Goal: Transaction & Acquisition: Purchase product/service

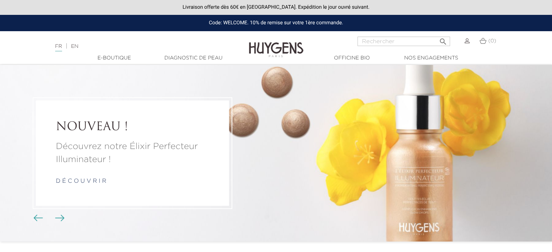
click at [464, 42] on img at bounding box center [466, 40] width 5 height 5
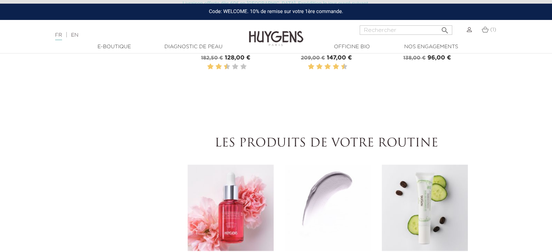
scroll to position [435, 0]
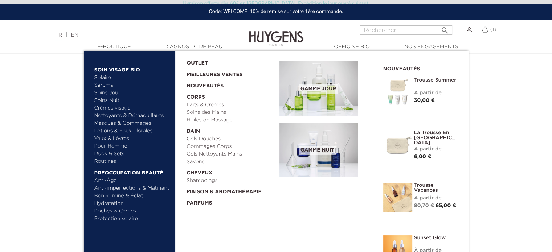
click at [114, 94] on link "Soins Jour" at bounding box center [132, 93] width 76 height 8
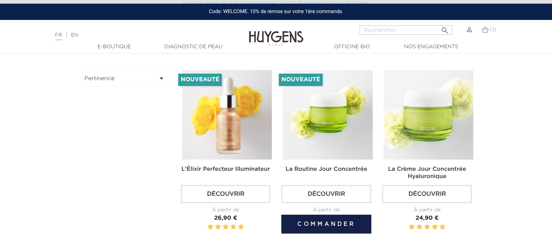
scroll to position [218, 0]
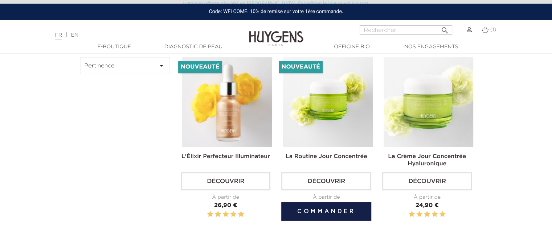
click at [329, 125] on img at bounding box center [327, 102] width 90 height 90
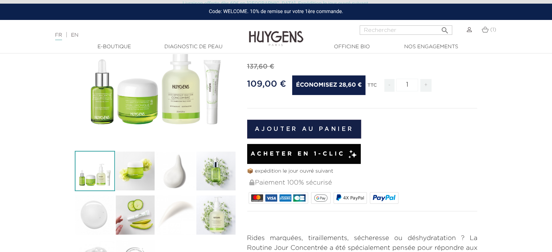
scroll to position [36, 0]
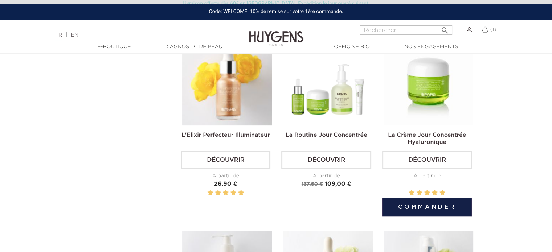
scroll to position [181, 0]
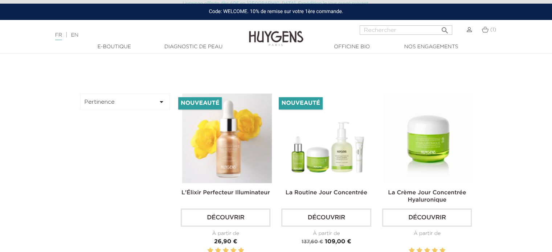
click at [422, 143] on img at bounding box center [428, 139] width 90 height 90
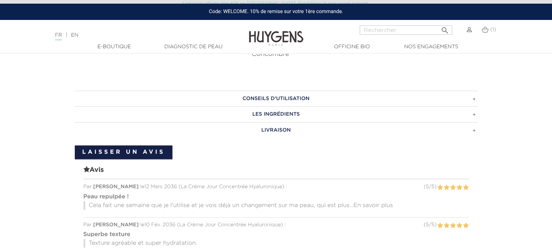
scroll to position [471, 0]
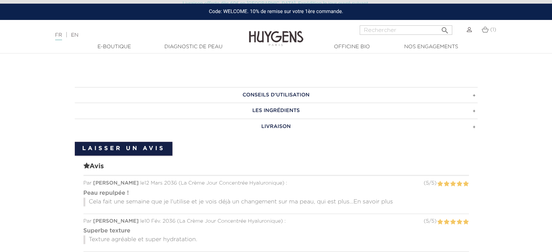
click at [335, 92] on h3 "Conseils d'utilisation" at bounding box center [276, 95] width 402 height 16
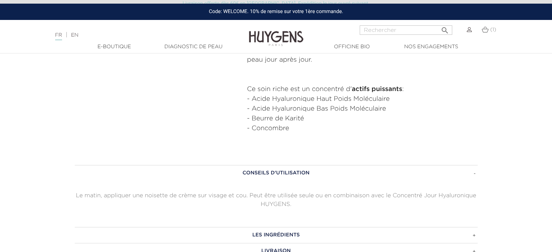
scroll to position [435, 0]
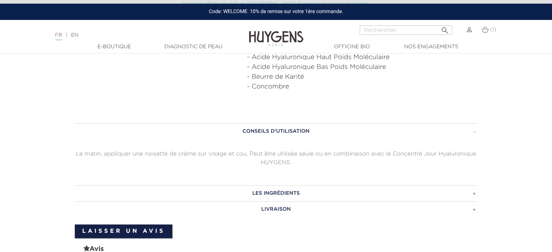
click at [314, 189] on h3 "Les ingrédients" at bounding box center [276, 193] width 402 height 16
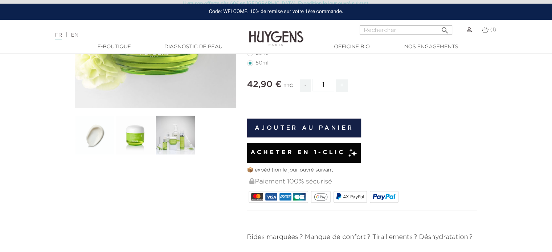
scroll to position [145, 0]
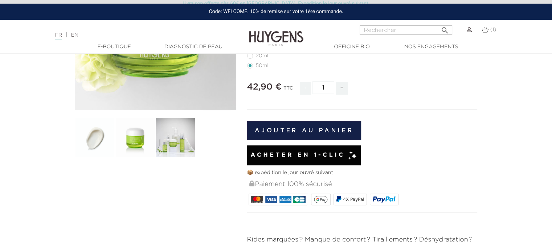
click at [309, 124] on button "Ajouter au panier" at bounding box center [304, 130] width 114 height 19
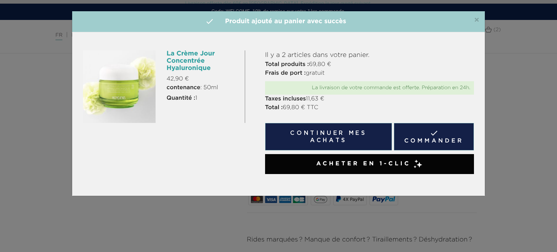
click at [336, 136] on button "Continuer mes achats" at bounding box center [328, 137] width 127 height 28
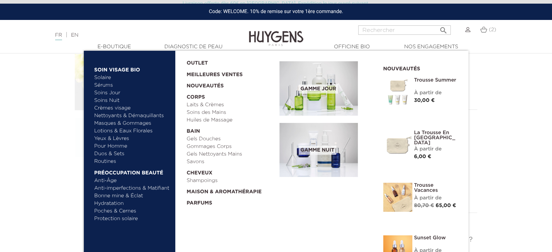
click at [111, 107] on link "Crèmes visage" at bounding box center [132, 108] width 76 height 8
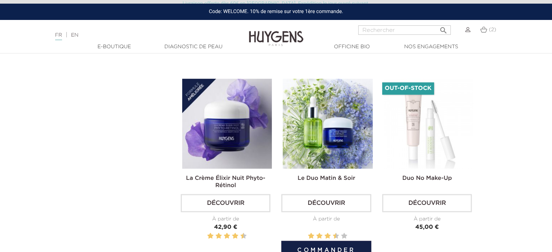
scroll to position [580, 0]
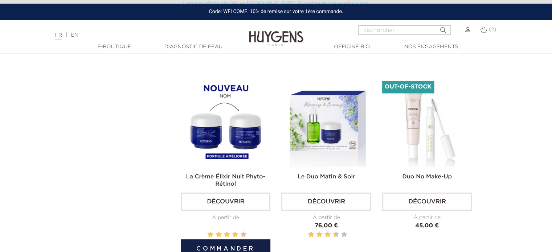
click at [224, 141] on img at bounding box center [227, 122] width 90 height 90
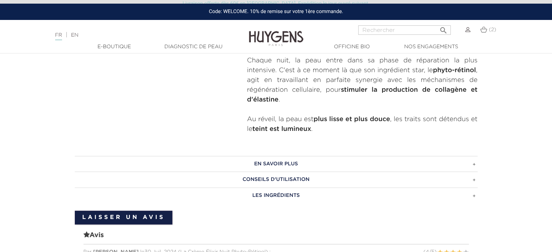
scroll to position [363, 0]
click at [349, 157] on h3 "En savoir plus" at bounding box center [276, 165] width 402 height 16
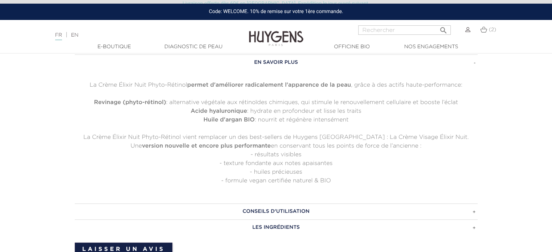
scroll to position [471, 0]
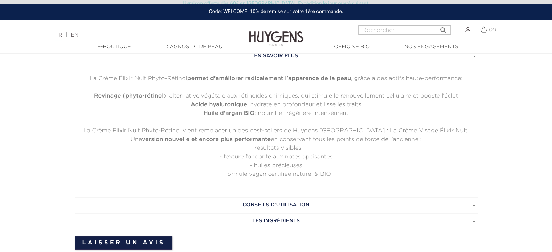
click at [355, 197] on h3 "Conseils d'utilisation" at bounding box center [276, 205] width 402 height 16
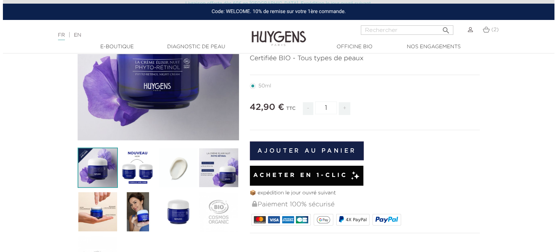
scroll to position [73, 0]
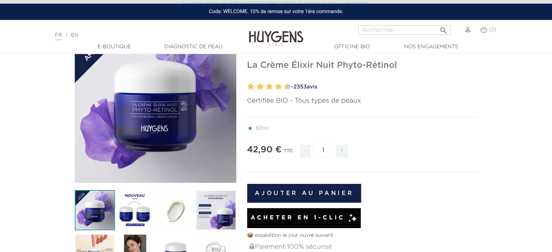
click at [289, 193] on button "Ajouter au panier" at bounding box center [304, 193] width 114 height 19
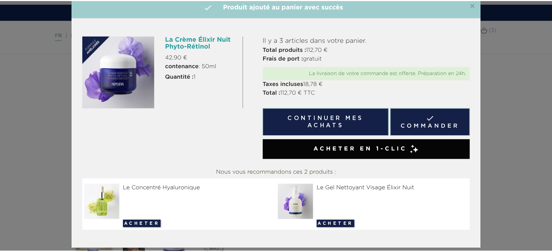
scroll to position [22, 0]
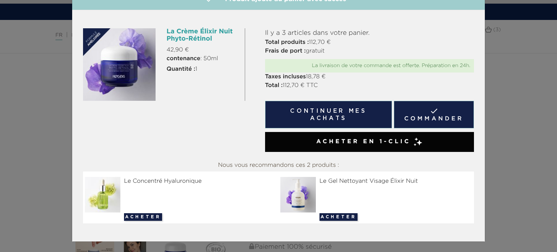
click at [307, 112] on button "Continuer mes achats" at bounding box center [328, 115] width 127 height 28
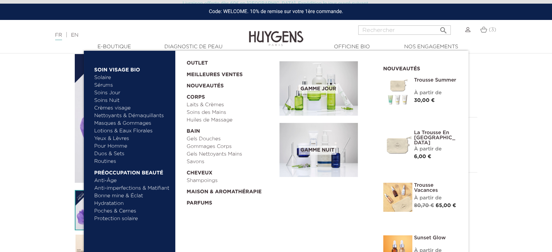
click at [116, 113] on link "Nettoyants & Démaquillants" at bounding box center [132, 116] width 76 height 8
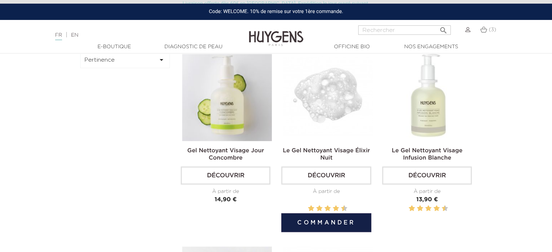
scroll to position [254, 0]
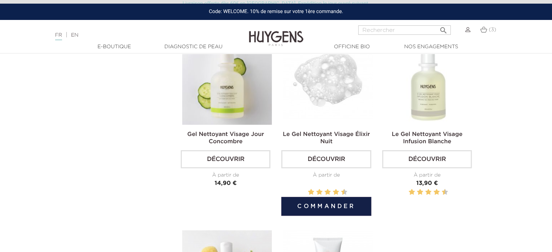
click at [318, 84] on img at bounding box center [327, 80] width 90 height 90
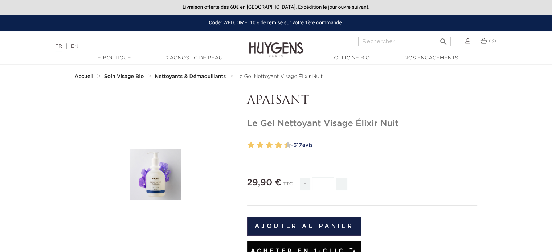
click at [175, 76] on strong "Nettoyants & Démaquillants" at bounding box center [189, 76] width 71 height 5
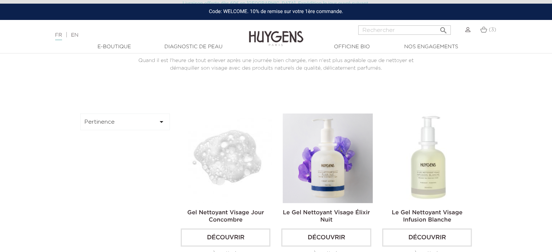
scroll to position [218, 0]
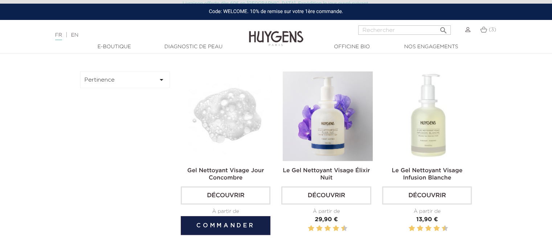
click at [237, 139] on img at bounding box center [227, 116] width 90 height 90
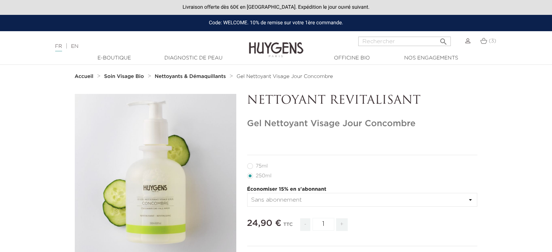
click at [192, 75] on strong "Nettoyants & Démaquillants" at bounding box center [189, 76] width 71 height 5
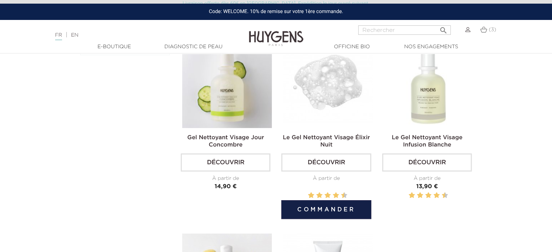
scroll to position [254, 0]
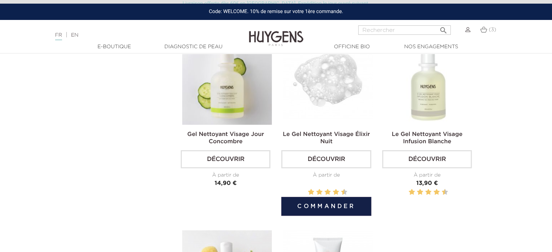
click at [306, 157] on link "Découvrir" at bounding box center [326, 159] width 90 height 18
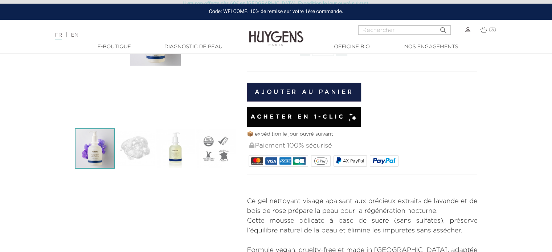
scroll to position [73, 0]
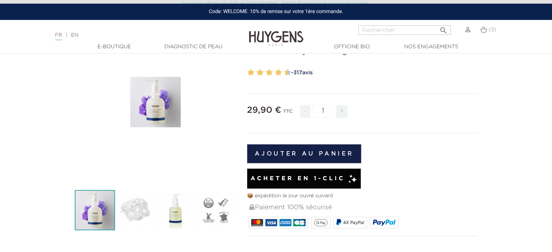
click at [323, 150] on button "Ajouter au panier" at bounding box center [304, 153] width 114 height 19
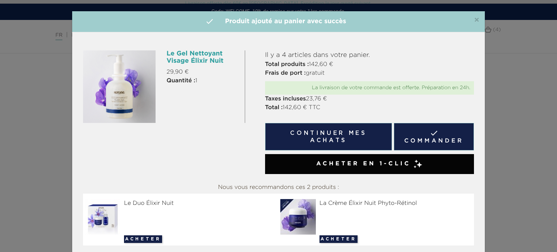
click at [283, 138] on button "Continuer mes achats" at bounding box center [328, 137] width 127 height 28
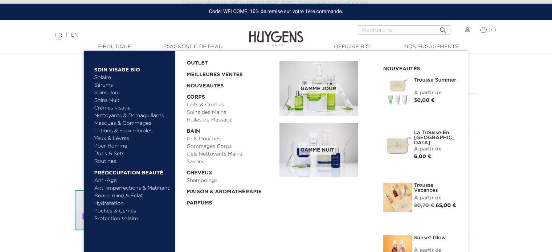
click at [122, 122] on link "Masques & Gommages" at bounding box center [132, 124] width 76 height 8
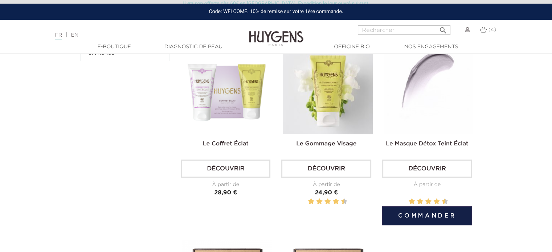
scroll to position [181, 0]
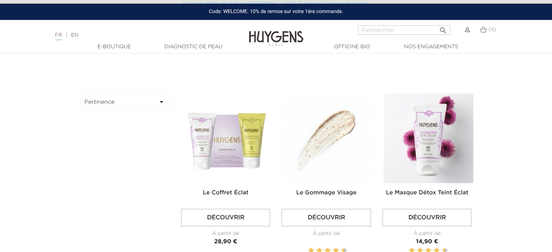
click at [343, 140] on img at bounding box center [327, 139] width 90 height 90
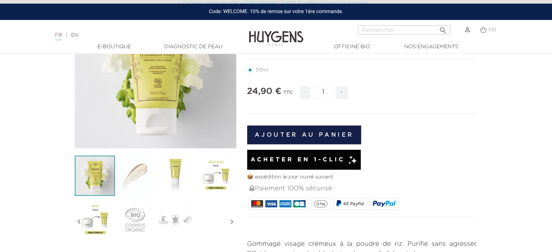
scroll to position [109, 0]
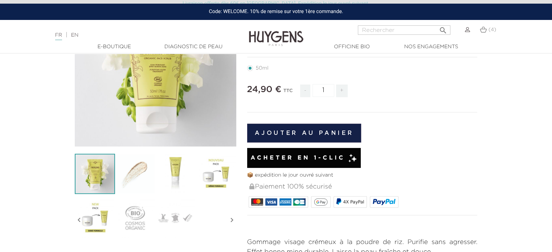
click at [97, 215] on img at bounding box center [95, 218] width 40 height 40
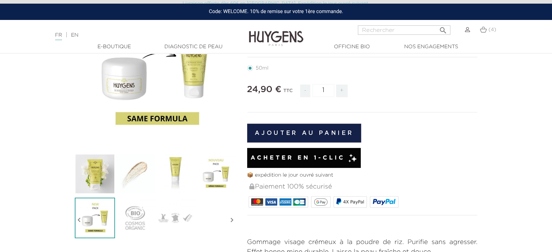
scroll to position [73, 0]
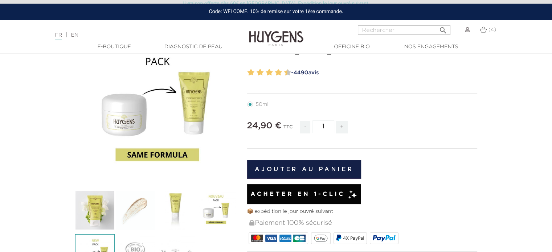
click at [293, 168] on button "Ajouter au panier" at bounding box center [304, 169] width 114 height 19
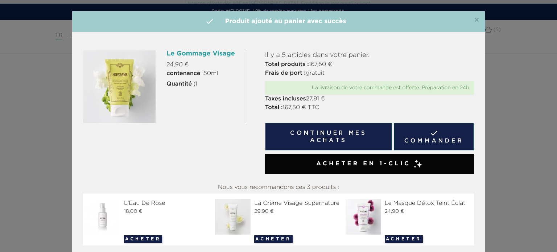
click at [540, 129] on div "×  Produit ajouté au panier avec succès Le Gommage Visage 24,90 € contenance :…" at bounding box center [278, 126] width 557 height 252
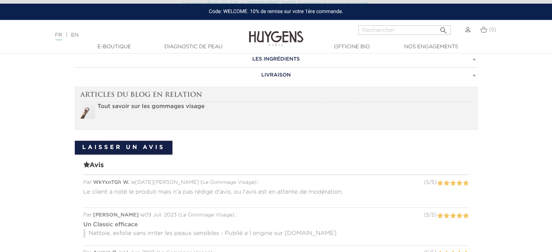
scroll to position [435, 0]
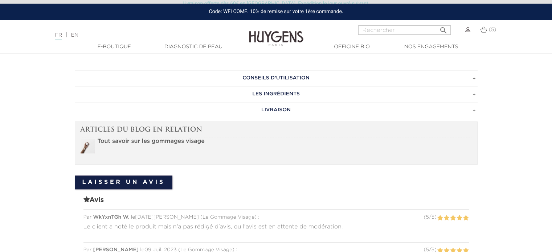
click at [483, 29] on img at bounding box center [483, 29] width 7 height 6
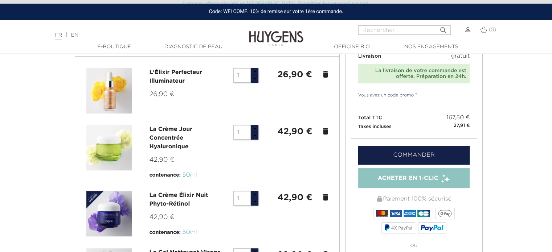
scroll to position [73, 0]
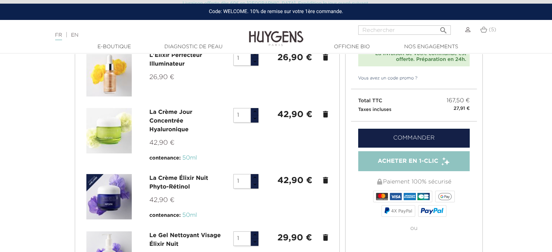
click at [395, 77] on link "Vous avez un code promo ?" at bounding box center [384, 78] width 67 height 7
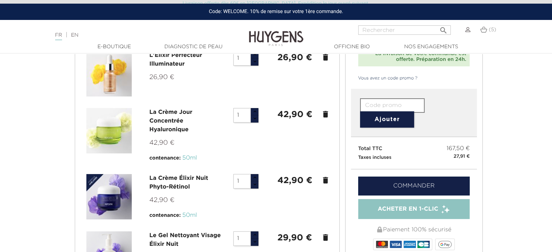
click at [385, 102] on input "text" at bounding box center [392, 105] width 65 height 15
type input "welcome"
click at [400, 120] on button "Ajouter" at bounding box center [387, 119] width 54 height 16
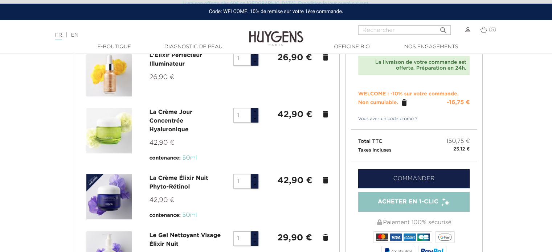
click at [405, 177] on link "Commander" at bounding box center [414, 178] width 112 height 19
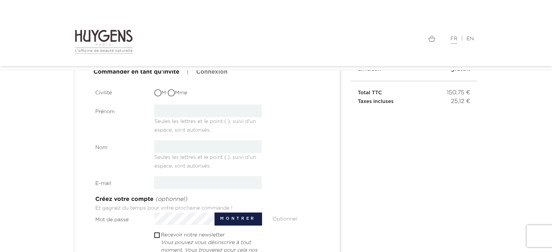
scroll to position [109, 0]
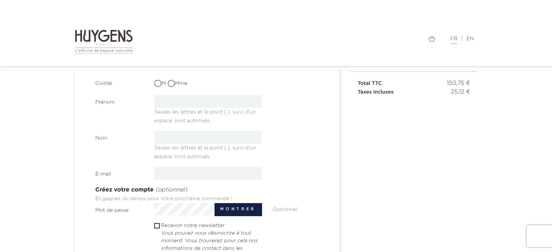
drag, startPoint x: 174, startPoint y: 83, endPoint x: 177, endPoint y: 88, distance: 4.9
click at [174, 83] on input "Mme" at bounding box center [171, 83] width 7 height 7
radio input "true"
click at [186, 98] on input "text" at bounding box center [207, 101] width 107 height 13
type input "anne"
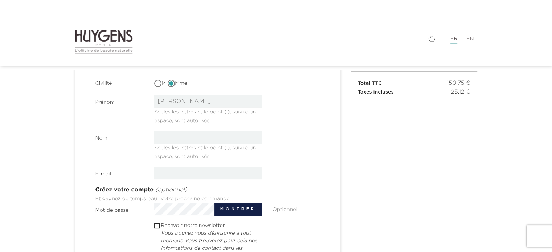
type input "LOUSSIER"
type input "anne.loussier@orange.fr"
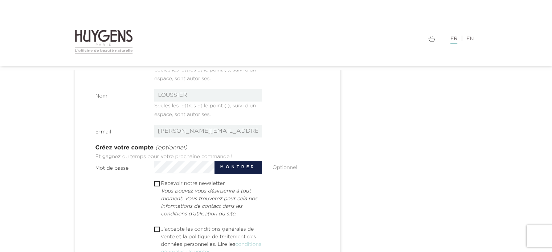
scroll to position [181, 0]
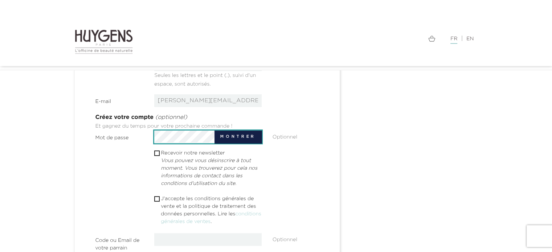
click at [238, 137] on button "Montrer" at bounding box center [237, 137] width 47 height 13
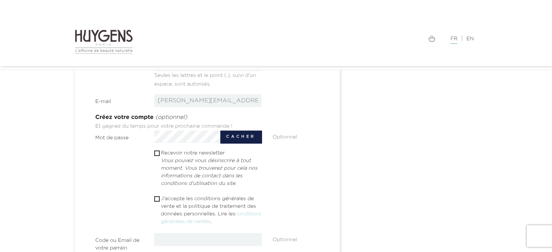
click at [238, 137] on button "Cacher" at bounding box center [240, 137] width 41 height 13
click at [157, 153] on input "checkbox" at bounding box center [156, 153] width 5 height 5
checkbox input "true"
click at [158, 196] on span "" at bounding box center [156, 198] width 5 height 5
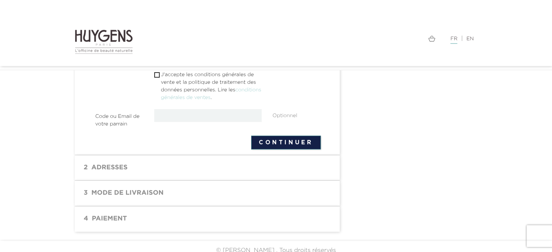
scroll to position [313, 0]
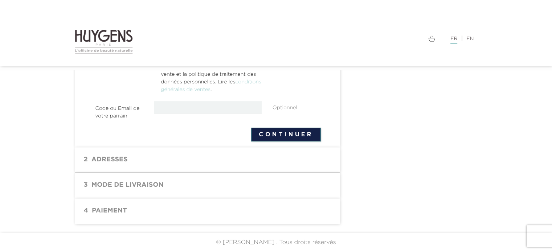
click at [264, 136] on button "Continuer" at bounding box center [286, 135] width 70 height 14
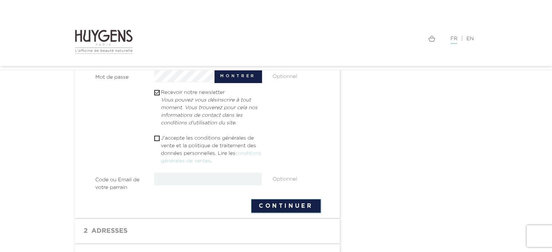
scroll to position [241, 0]
click at [157, 140] on input "checkbox" at bounding box center [156, 139] width 5 height 5
checkbox input "true"
click at [271, 204] on button "Continuer" at bounding box center [286, 207] width 70 height 14
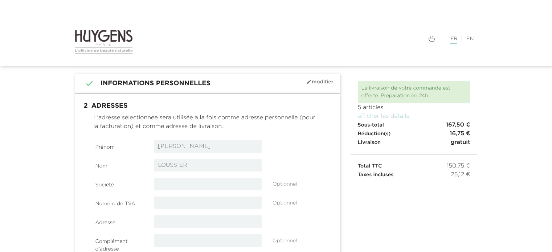
select select "8"
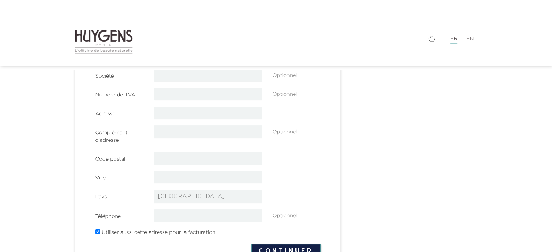
click at [178, 115] on input "text" at bounding box center [207, 113] width 107 height 13
type input "[STREET_ADDRESS]"
type input "[DATE]"
type input "95810"
type input "Grisy-les-Plâtres"
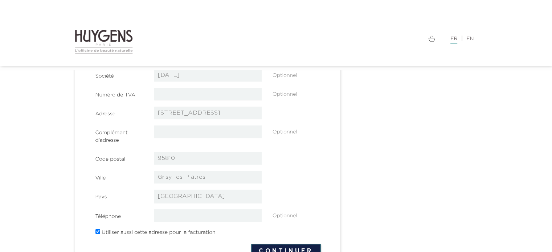
type input "0648585172"
drag, startPoint x: 195, startPoint y: 75, endPoint x: 141, endPoint y: 71, distance: 54.5
click at [142, 73] on div "Société 22/08/1971 Optionnel" at bounding box center [208, 75] width 236 height 13
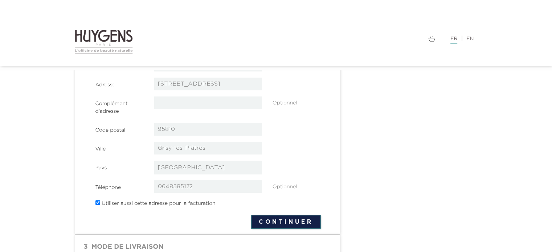
scroll to position [171, 0]
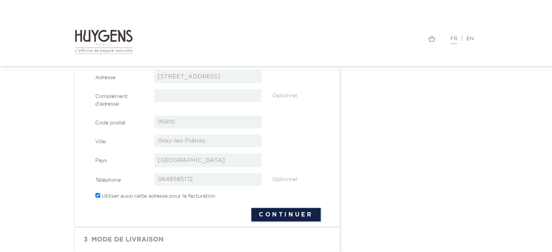
click at [270, 215] on button "Continuer" at bounding box center [286, 215] width 70 height 14
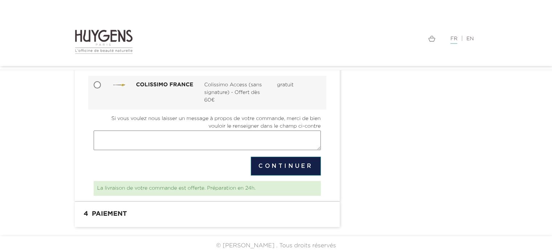
scroll to position [164, 0]
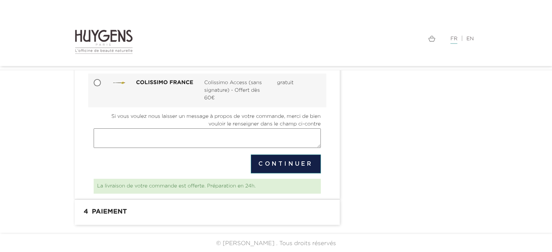
click at [274, 162] on button "Continuer" at bounding box center [286, 163] width 70 height 19
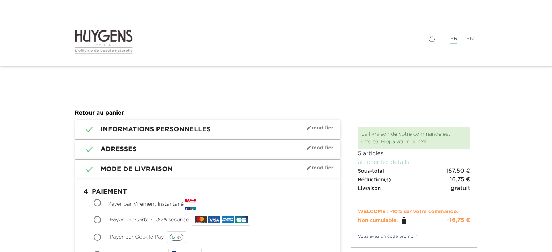
click at [95, 218] on input "Payer par Carte - 100% sécurisé" at bounding box center [97, 220] width 7 height 7
radio input "true"
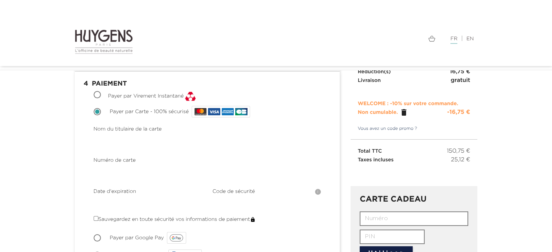
scroll to position [109, 0]
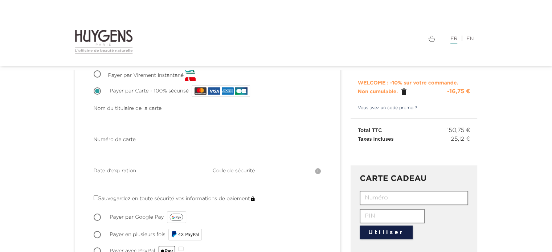
click at [278, 216] on div "Choisir Payer par Google Pay" at bounding box center [207, 217] width 227 height 15
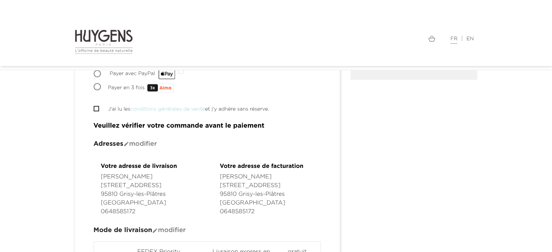
scroll to position [290, 0]
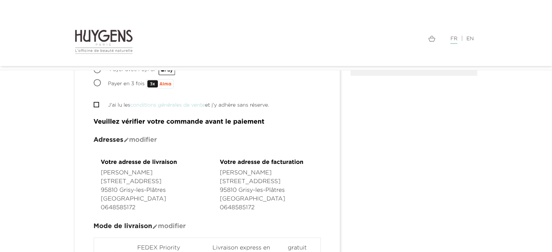
click at [94, 103] on input "J'ai lu les conditions générales de vente et j'y adhère sans réserve." at bounding box center [96, 104] width 5 height 5
checkbox input "true"
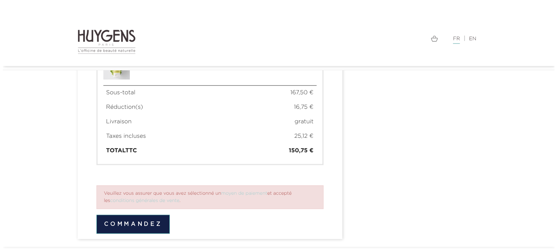
scroll to position [714, 0]
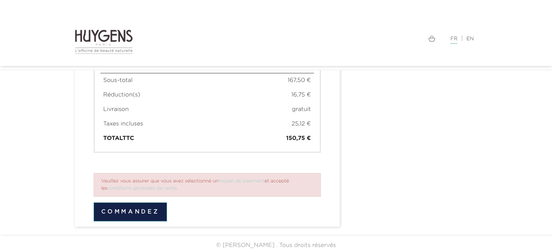
click at [137, 207] on button "Commandez" at bounding box center [131, 211] width 74 height 19
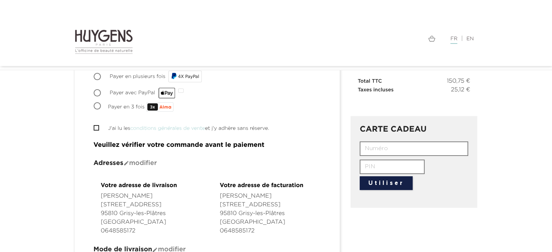
scroll to position [99, 0]
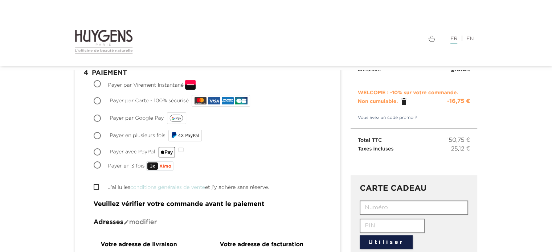
click at [100, 100] on input "Payer par Carte - 100% sécurisé" at bounding box center [97, 101] width 7 height 7
radio input "true"
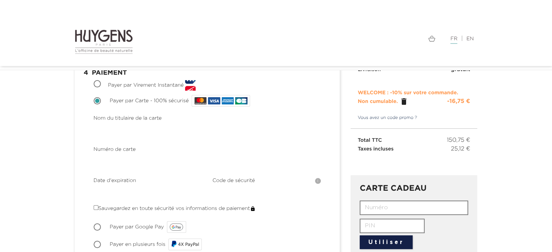
click at [270, 227] on div "Choisir Payer par Google Pay" at bounding box center [207, 227] width 227 height 15
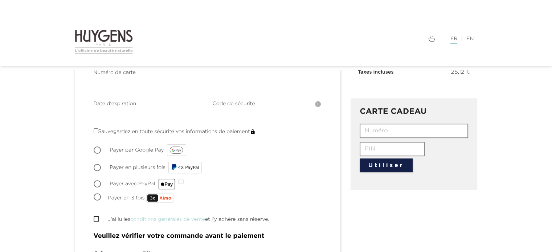
scroll to position [208, 0]
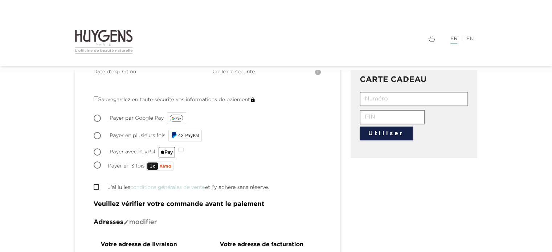
click at [96, 185] on input "J'ai lu les conditions générales de vente et j'y adhère sans réserve." at bounding box center [96, 187] width 5 height 5
checkbox input "true"
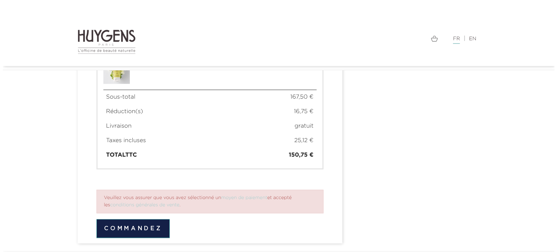
scroll to position [714, 0]
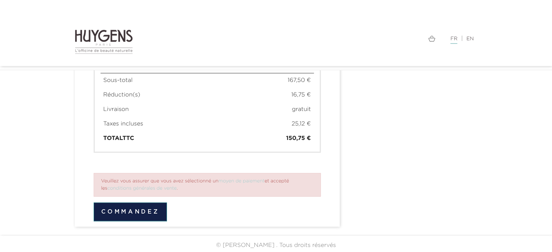
click at [138, 210] on button "Commandez" at bounding box center [131, 211] width 74 height 19
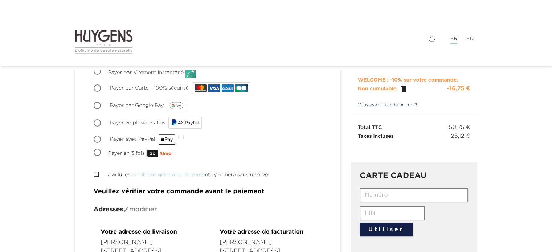
scroll to position [63, 0]
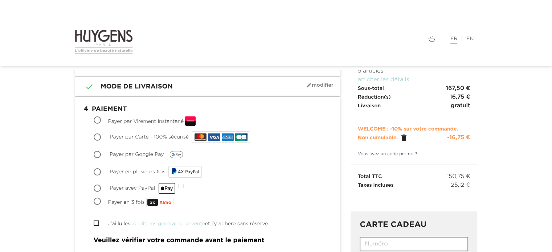
click at [97, 135] on input "Payer par Carte - 100% sécurisé" at bounding box center [97, 137] width 7 height 7
radio input "true"
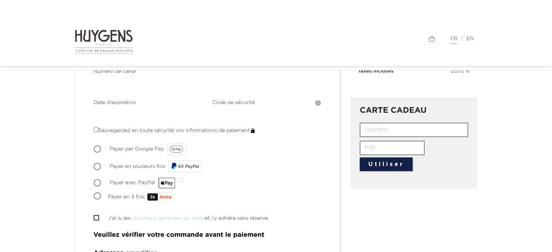
scroll to position [208, 0]
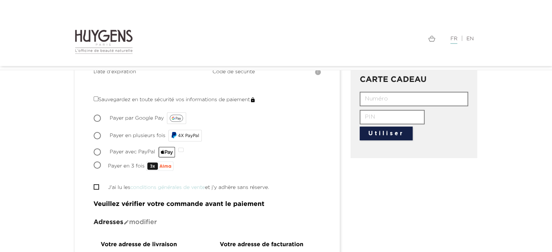
click at [97, 185] on input "J'ai lu les conditions générales de vente et j'y adhère sans réserve." at bounding box center [96, 187] width 5 height 5
checkbox input "true"
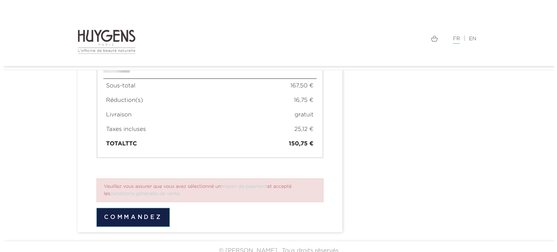
scroll to position [714, 0]
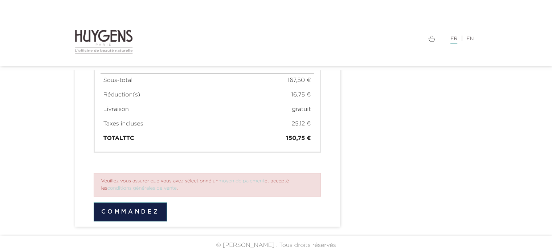
click at [140, 209] on button "Commandez" at bounding box center [131, 211] width 74 height 19
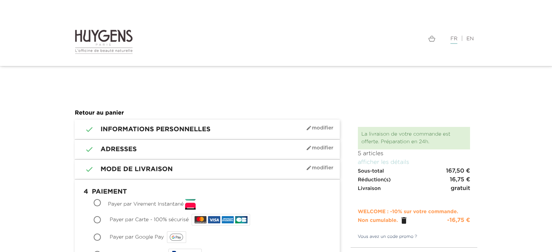
scroll to position [607, 0]
